Goal: Check status: Check status

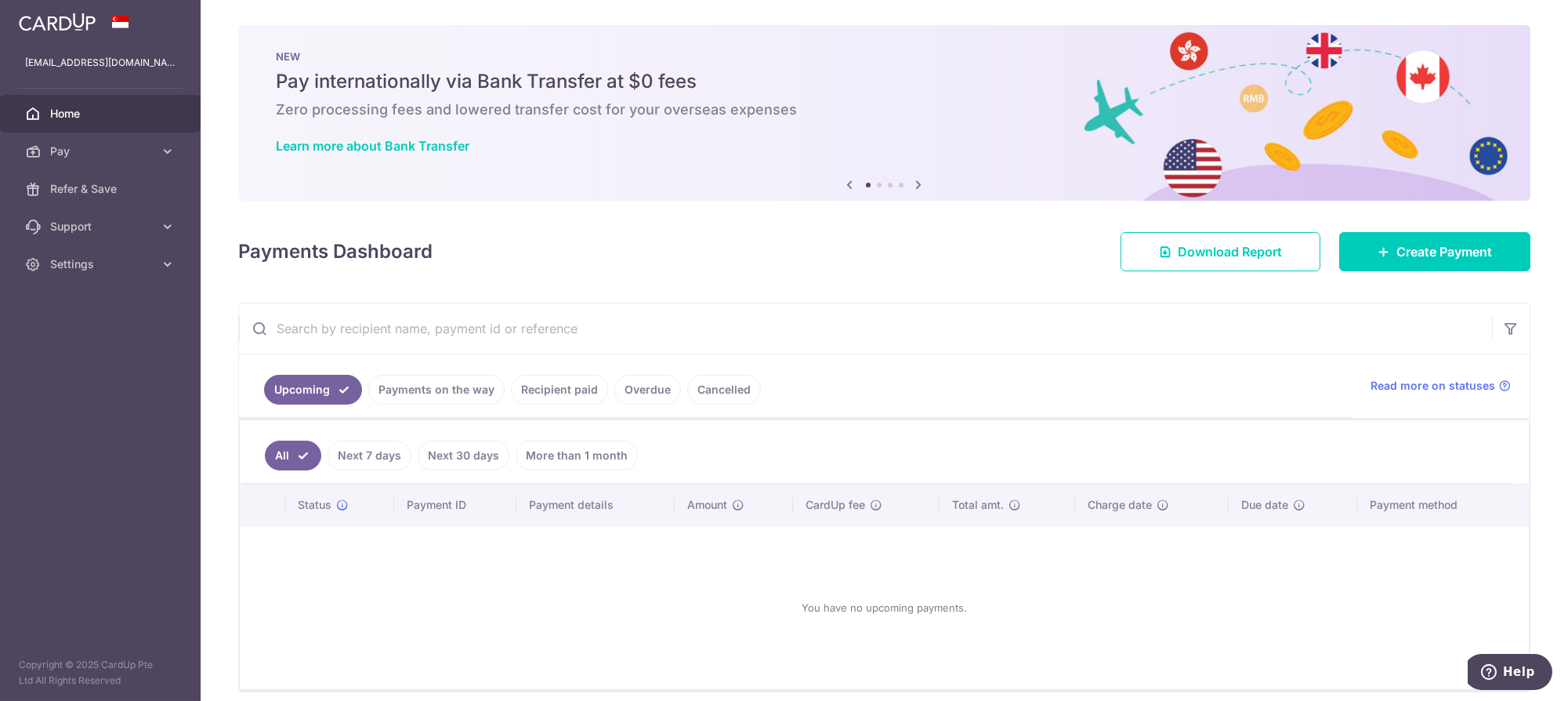
click at [557, 449] on link "More than 1 month" at bounding box center [577, 456] width 122 height 30
click at [566, 395] on link "Recipient paid" at bounding box center [559, 390] width 97 height 30
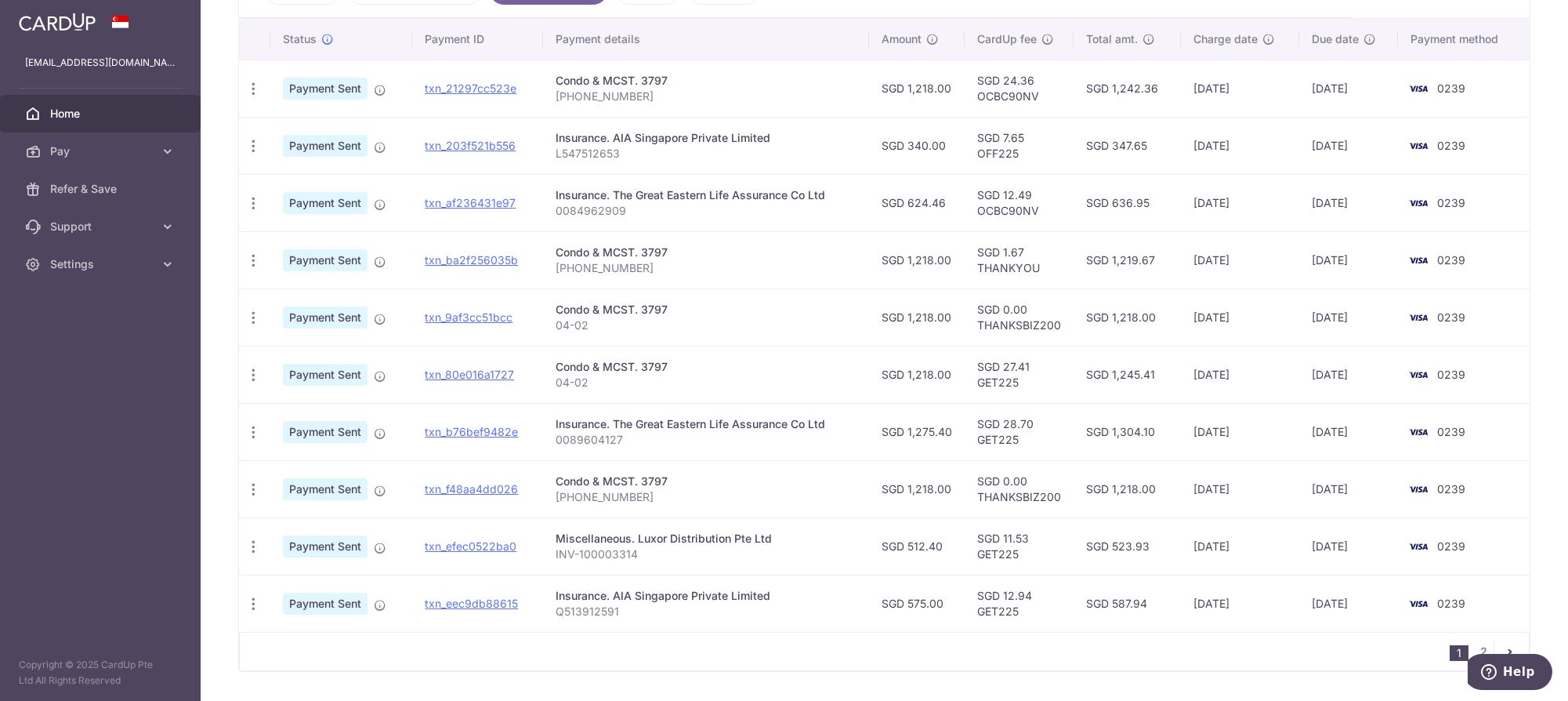
scroll to position [444, 0]
